Goal: Information Seeking & Learning: Learn about a topic

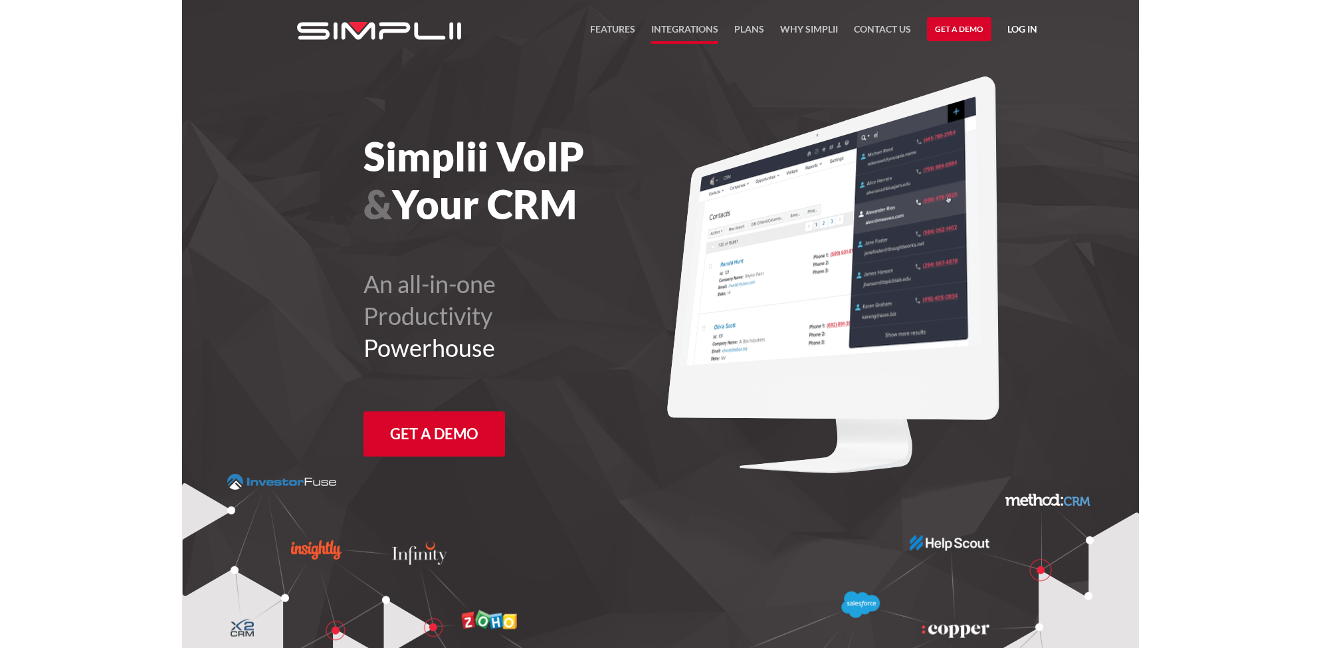
click at [705, 24] on link "Integrations" at bounding box center [684, 32] width 67 height 23
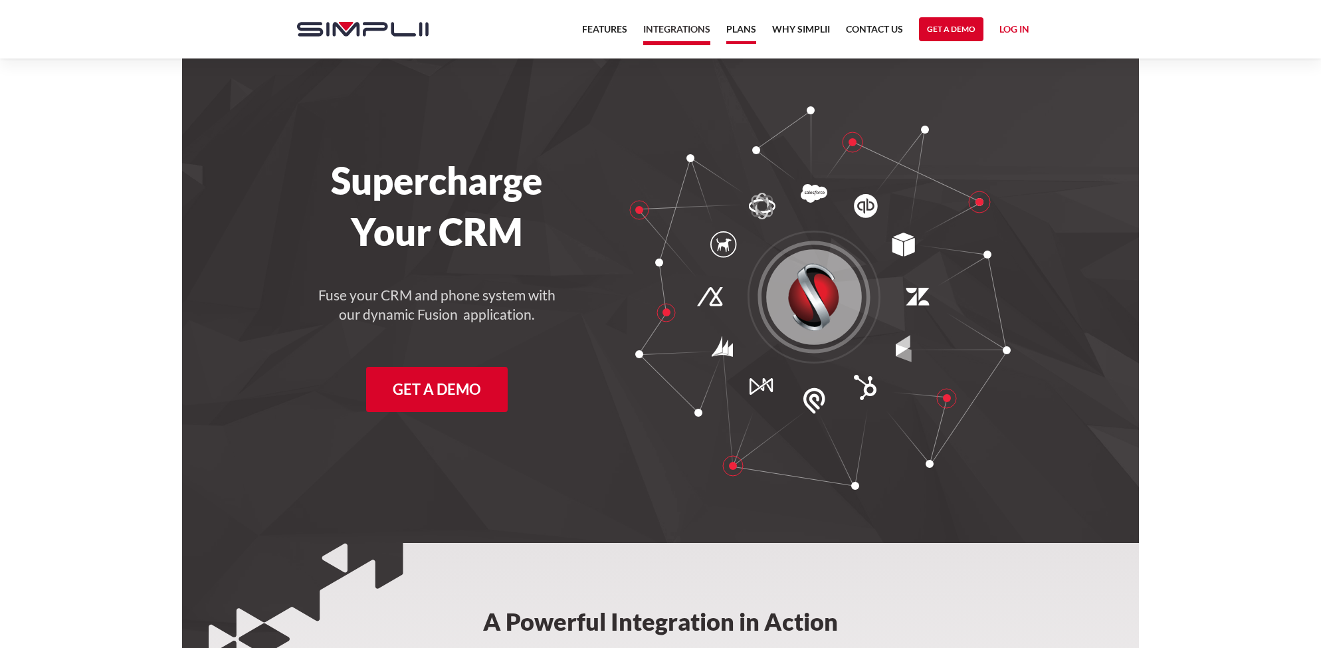
click at [734, 33] on link "Plans" at bounding box center [741, 32] width 30 height 23
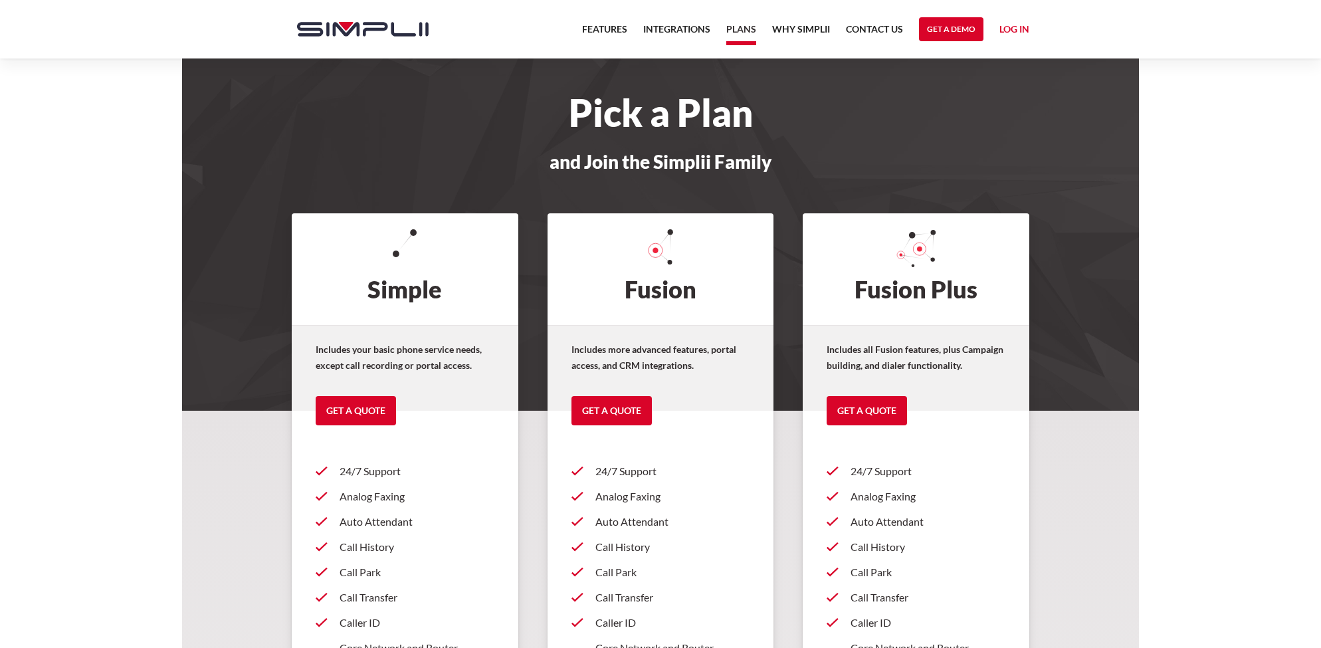
click at [365, 24] on img "home" at bounding box center [363, 29] width 132 height 15
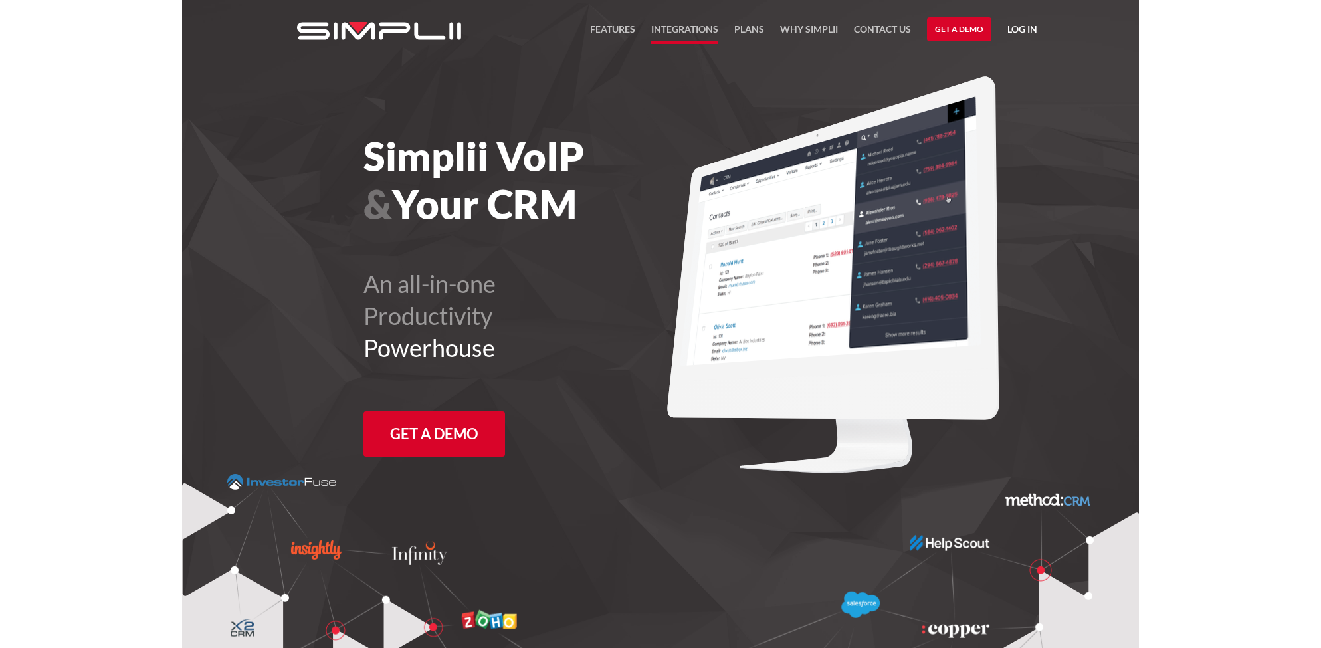
click at [703, 27] on link "Integrations" at bounding box center [684, 32] width 67 height 23
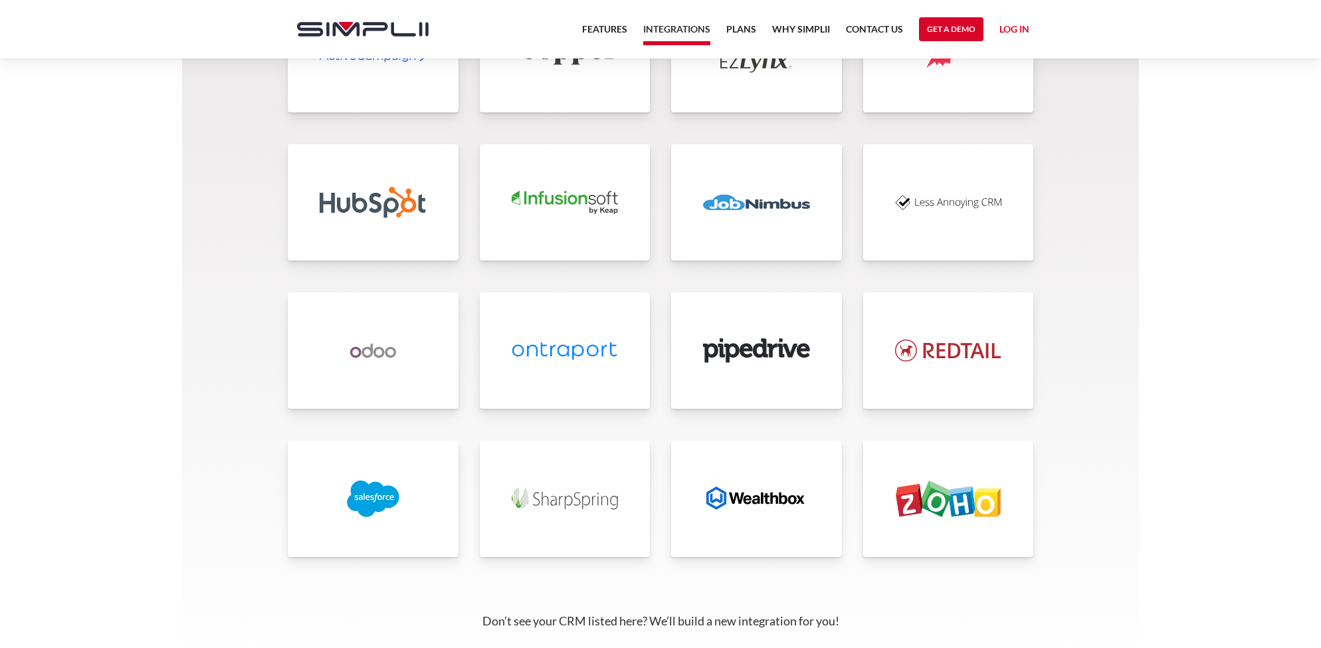
scroll to position [2875, 0]
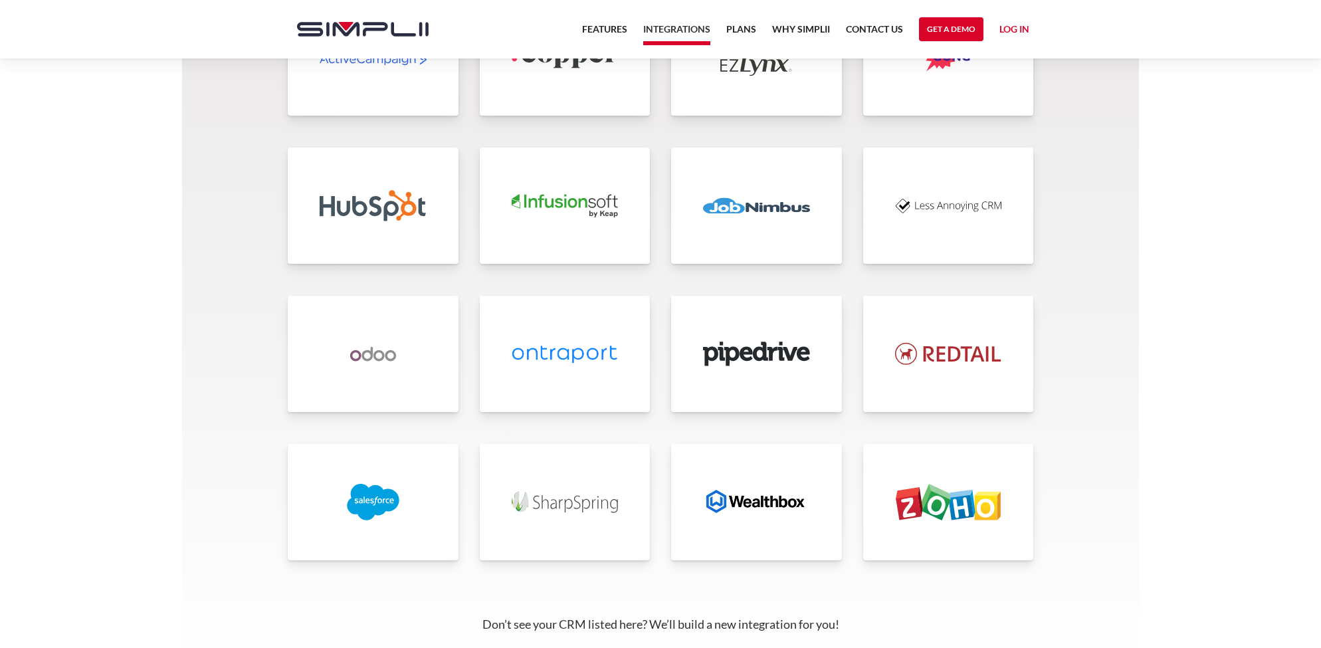
click at [722, 171] on link at bounding box center [756, 205] width 171 height 116
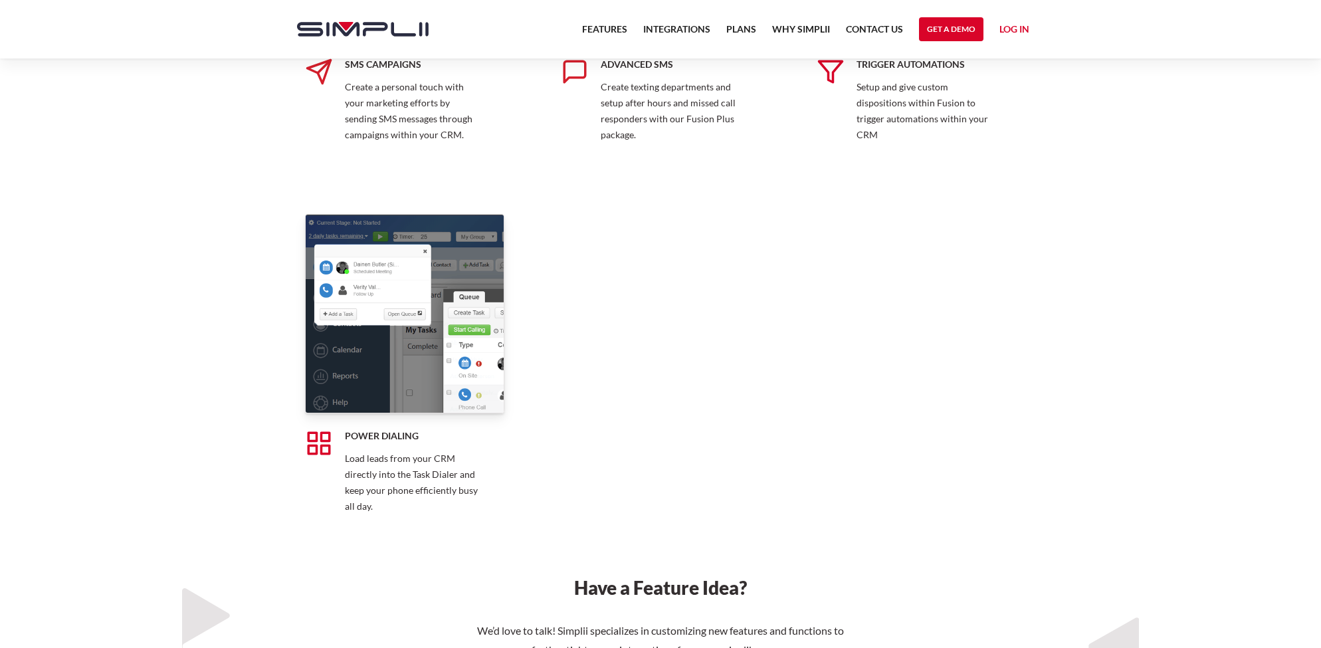
scroll to position [2449, 0]
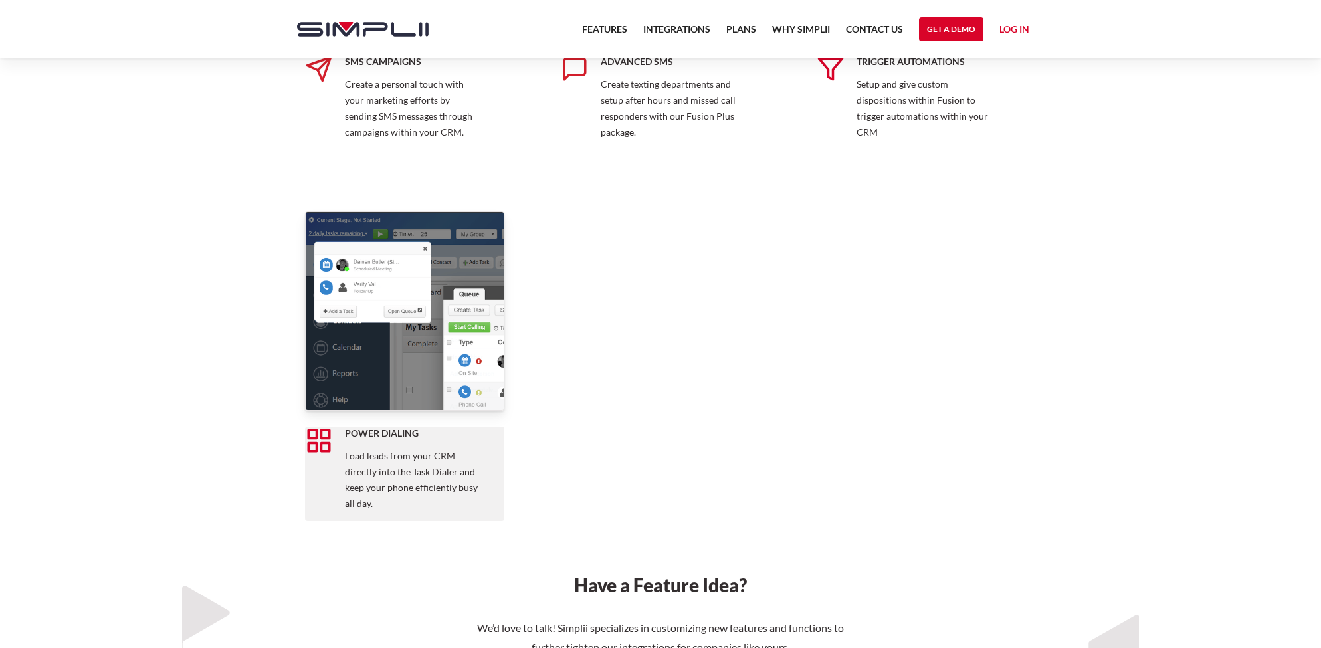
click at [462, 459] on p "Load leads from your CRM directly into the Task Dialer and keep your phone effi…" at bounding box center [413, 480] width 136 height 64
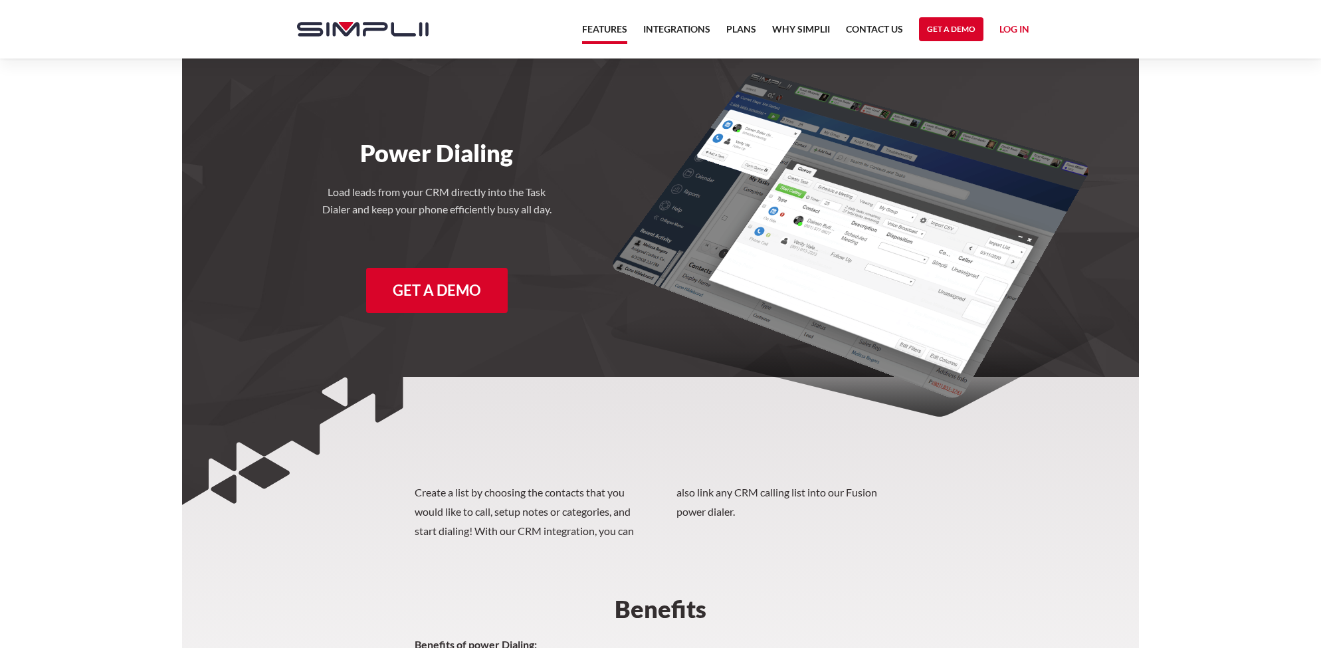
click at [607, 29] on link "Features" at bounding box center [604, 32] width 45 height 23
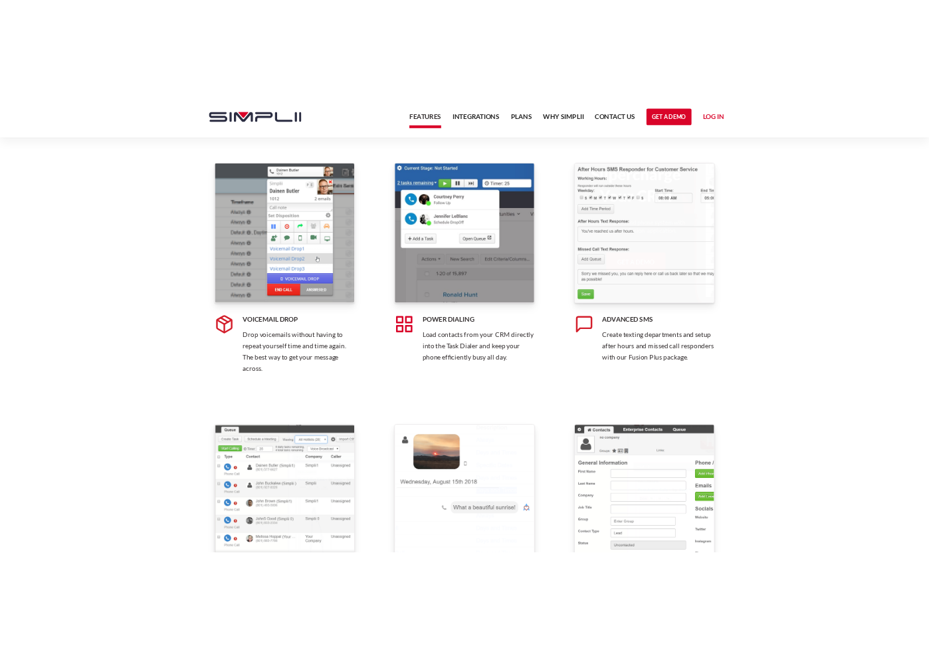
scroll to position [1617, 0]
